Goal: Task Accomplishment & Management: Complete application form

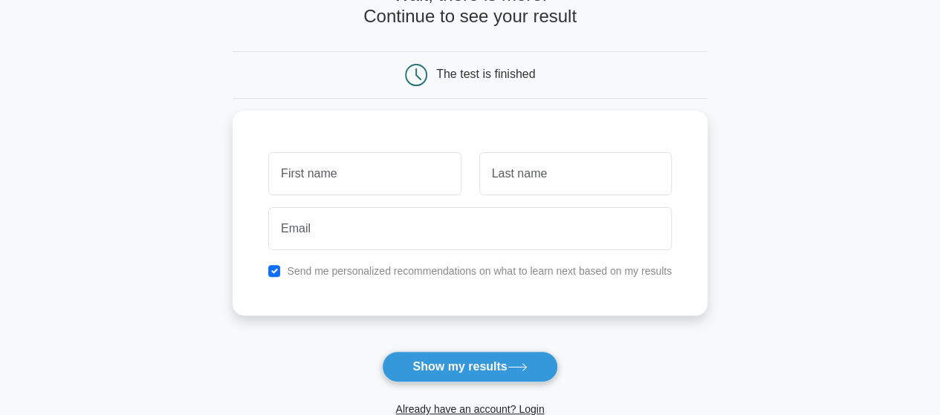
scroll to position [100, 0]
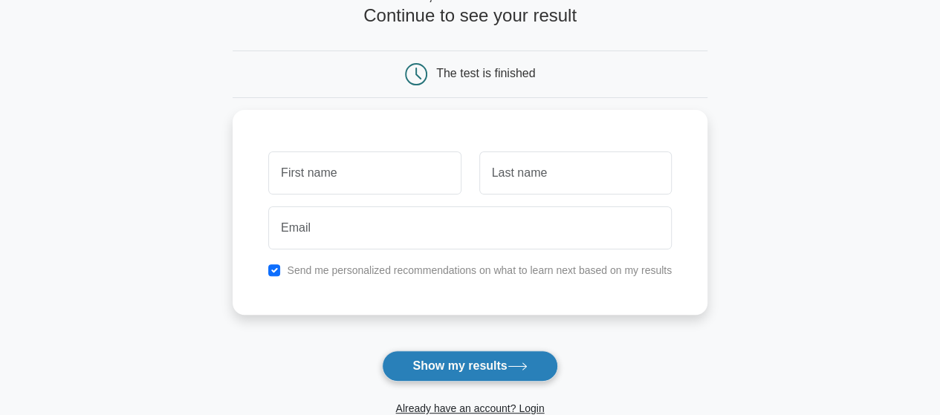
click at [489, 360] on button "Show my results" at bounding box center [469, 366] width 175 height 31
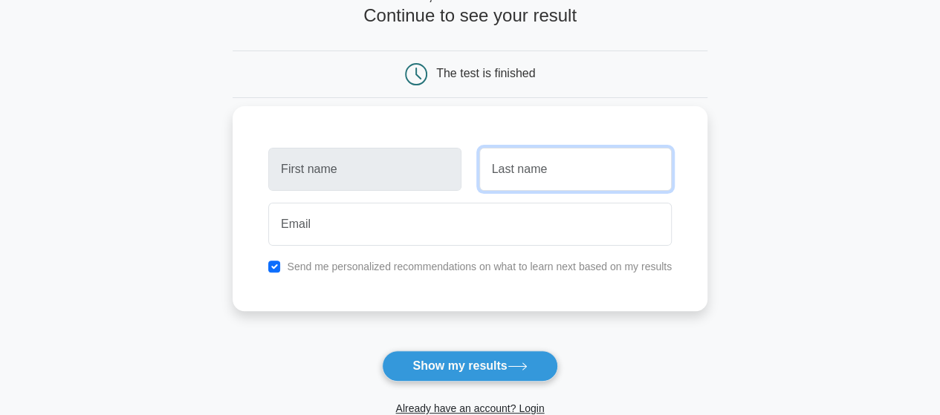
click at [514, 169] on input "text" at bounding box center [575, 169] width 192 height 43
type input "Sadikh"
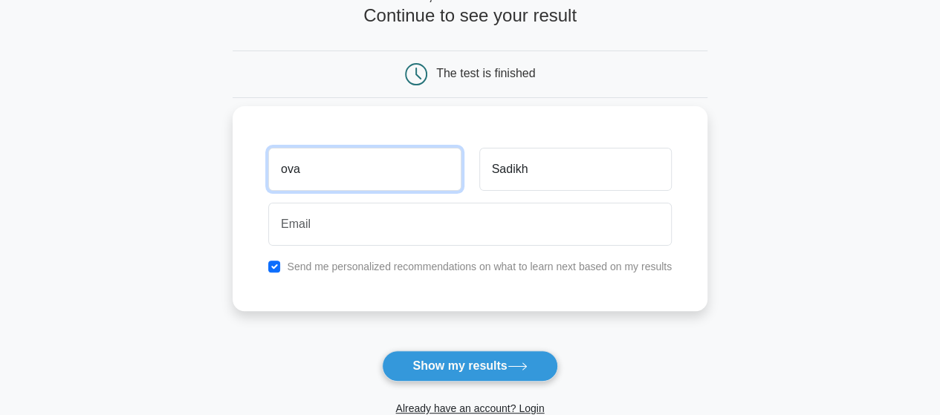
type input "ova"
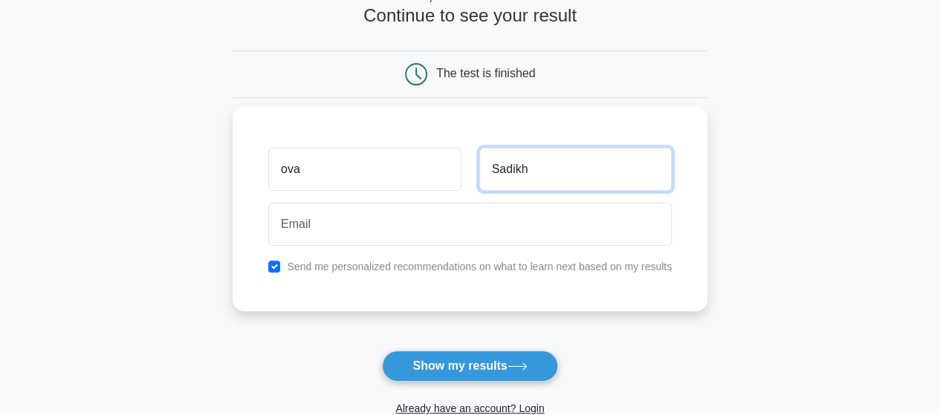
click at [513, 167] on input "Sadikh" at bounding box center [575, 169] width 192 height 43
click at [526, 167] on input "Sadikh" at bounding box center [575, 169] width 192 height 43
type input "[PERSON_NAME]"
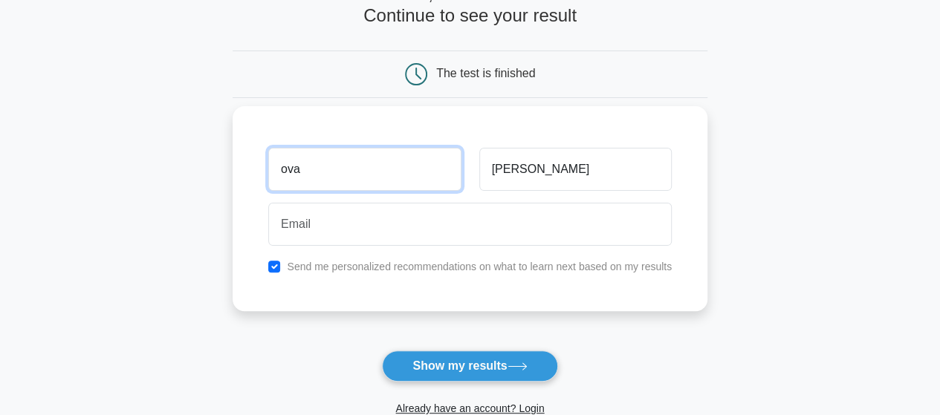
click at [403, 170] on input "ova" at bounding box center [364, 169] width 192 height 43
type input "o"
type input "Tamilla"
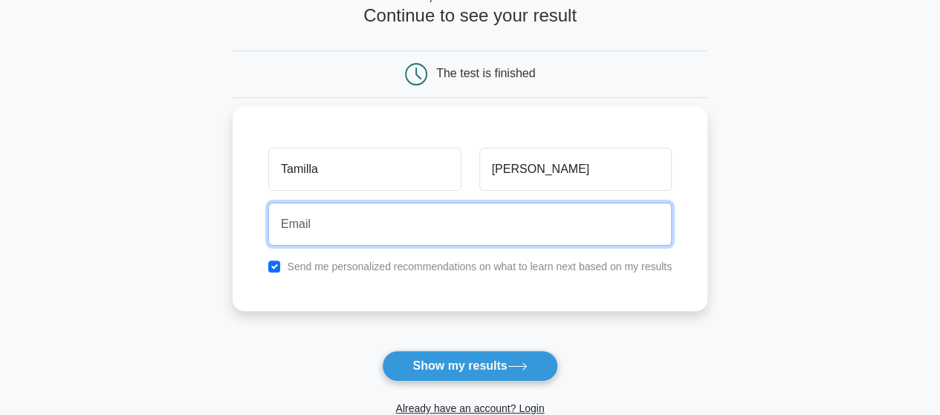
click at [365, 240] on input "email" at bounding box center [469, 224] width 403 height 43
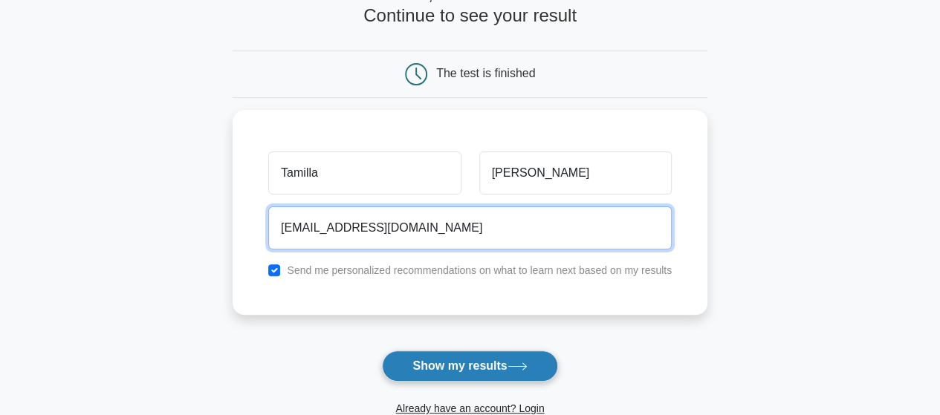
type input "[EMAIL_ADDRESS][DOMAIN_NAME]"
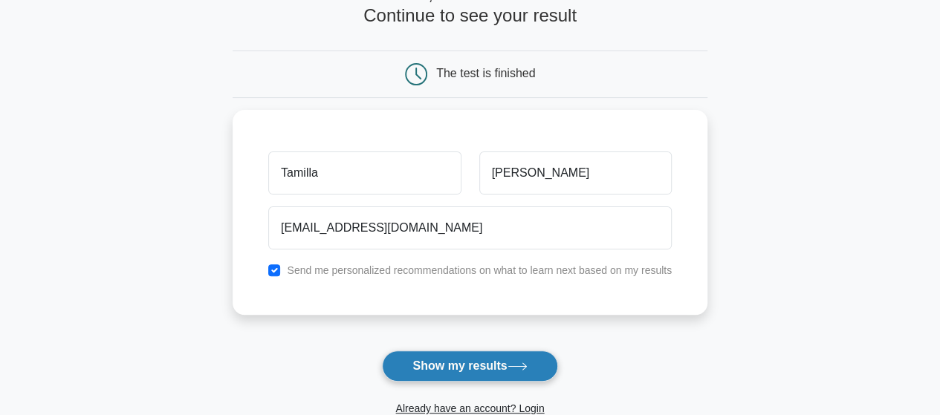
click at [422, 357] on button "Show my results" at bounding box center [469, 366] width 175 height 31
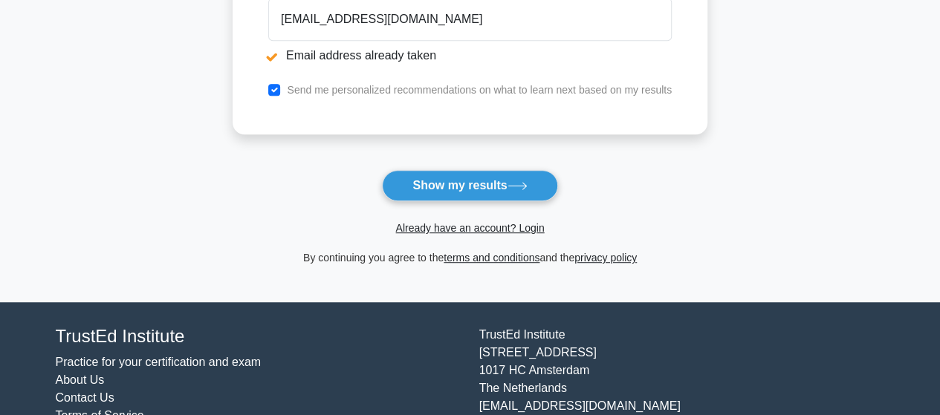
scroll to position [363, 0]
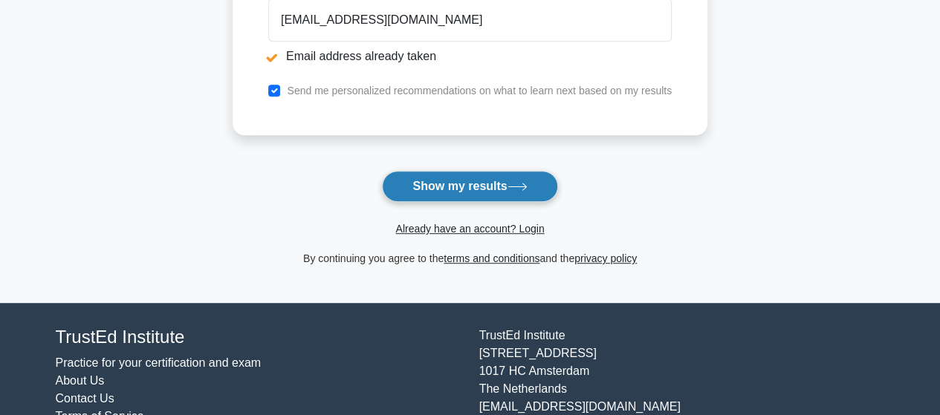
click at [439, 181] on button "Show my results" at bounding box center [469, 186] width 175 height 31
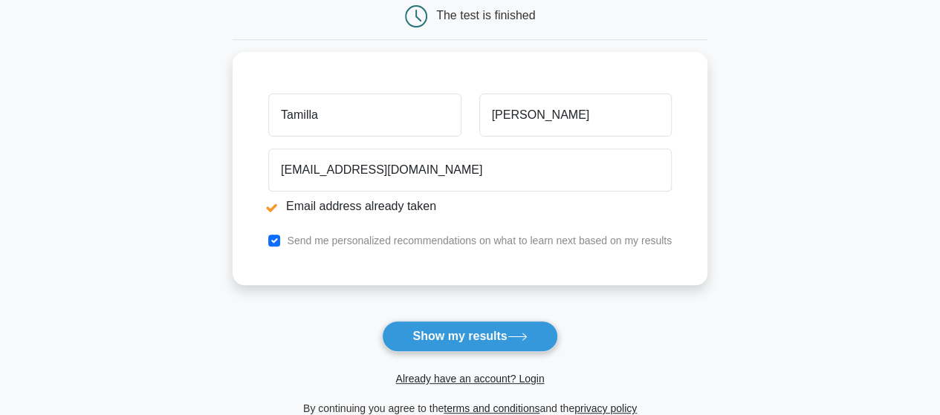
scroll to position [213, 0]
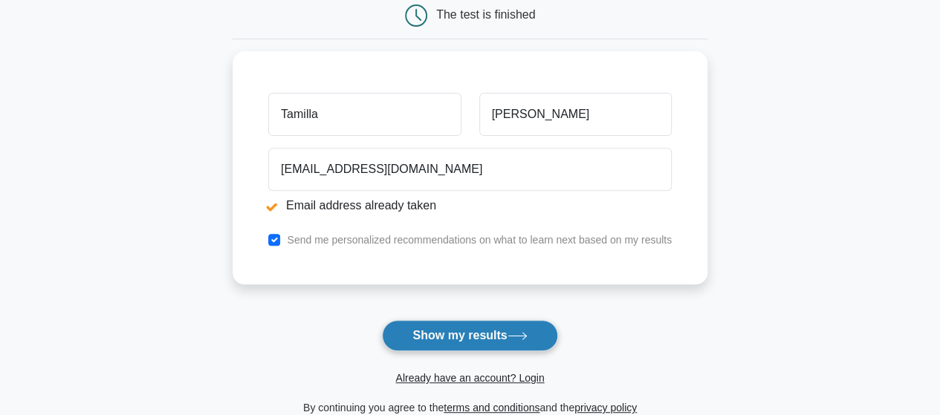
click at [462, 336] on button "Show my results" at bounding box center [469, 335] width 175 height 31
